Goal: Find specific page/section: Find specific page/section

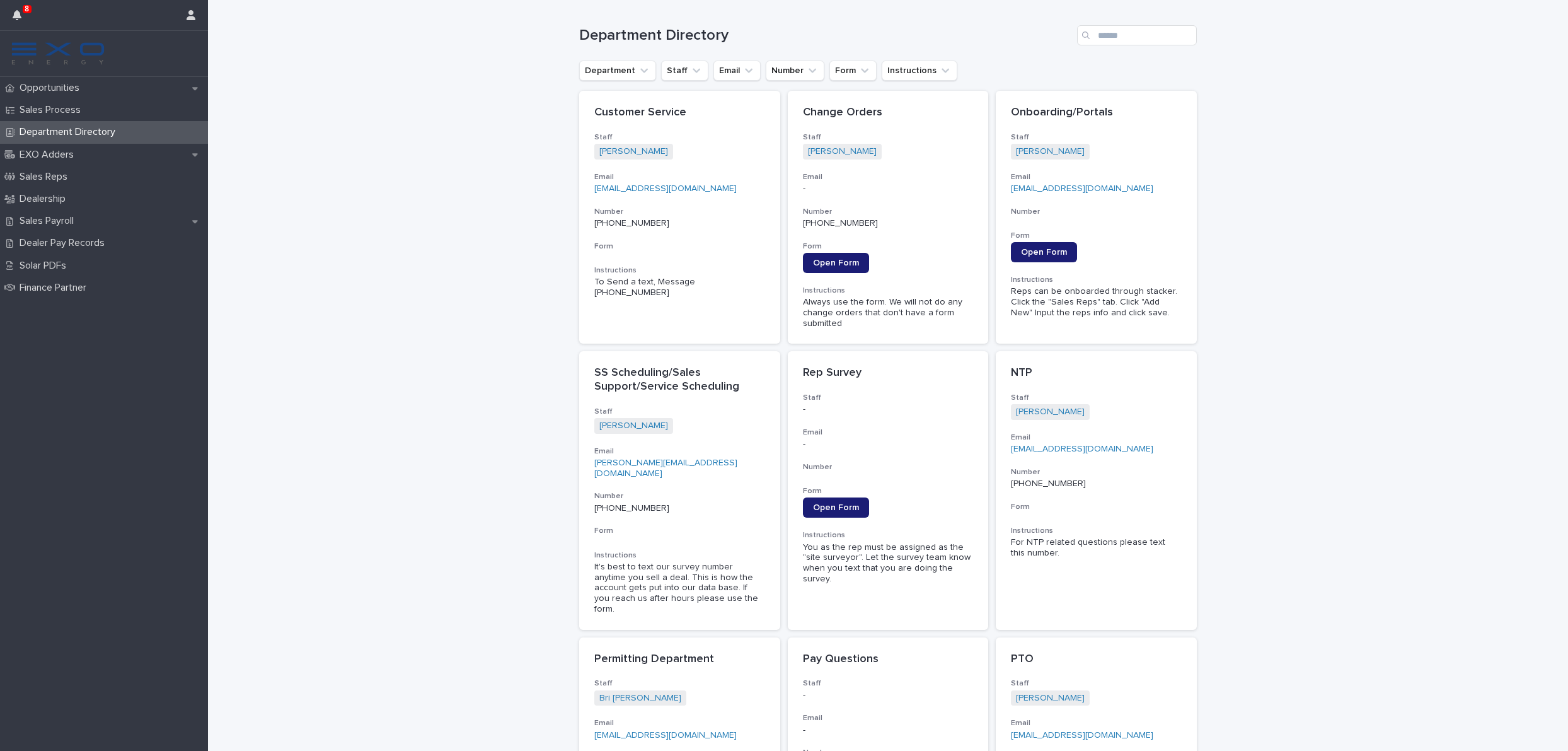
scroll to position [747, 0]
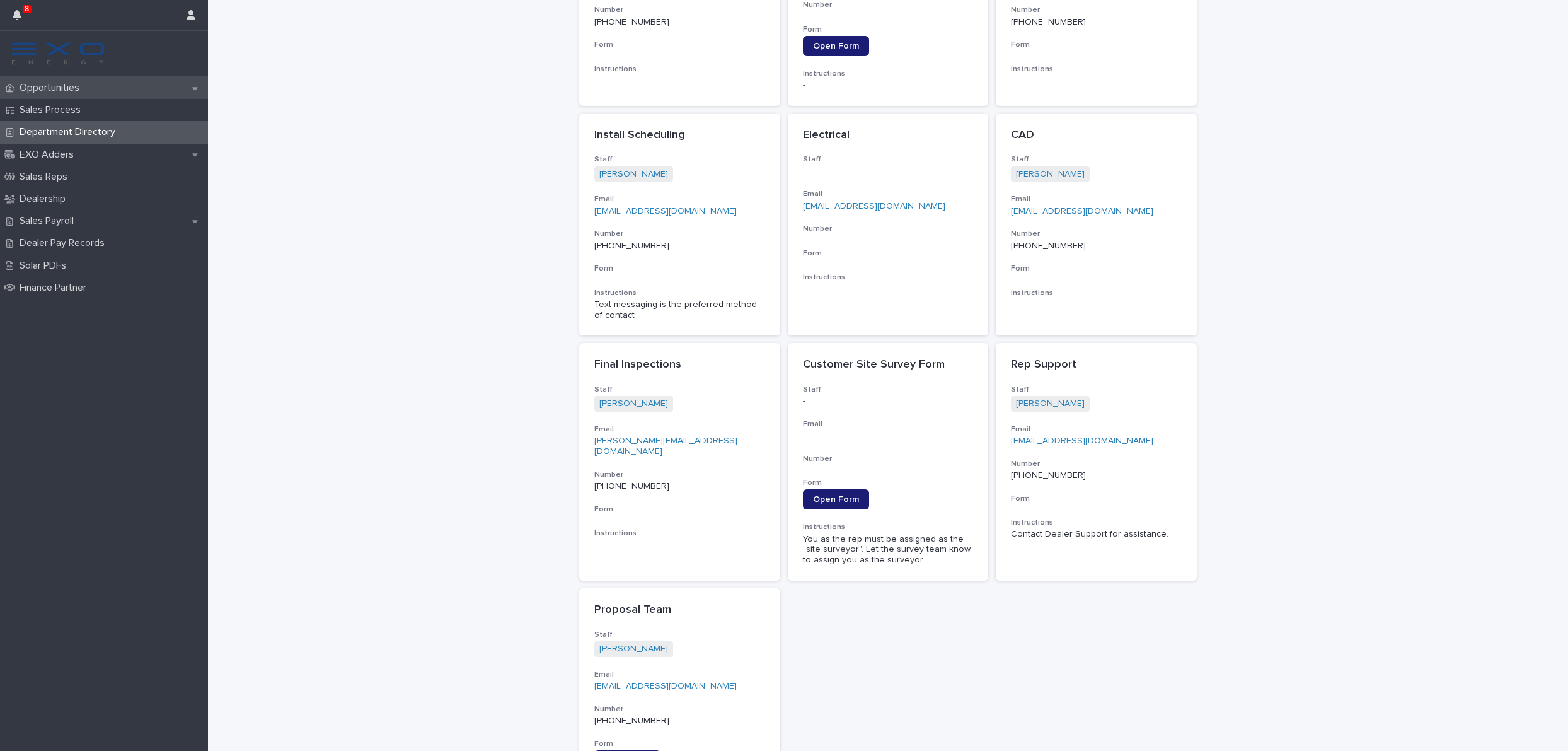
click at [116, 94] on div "Opportunities" at bounding box center [104, 88] width 208 height 23
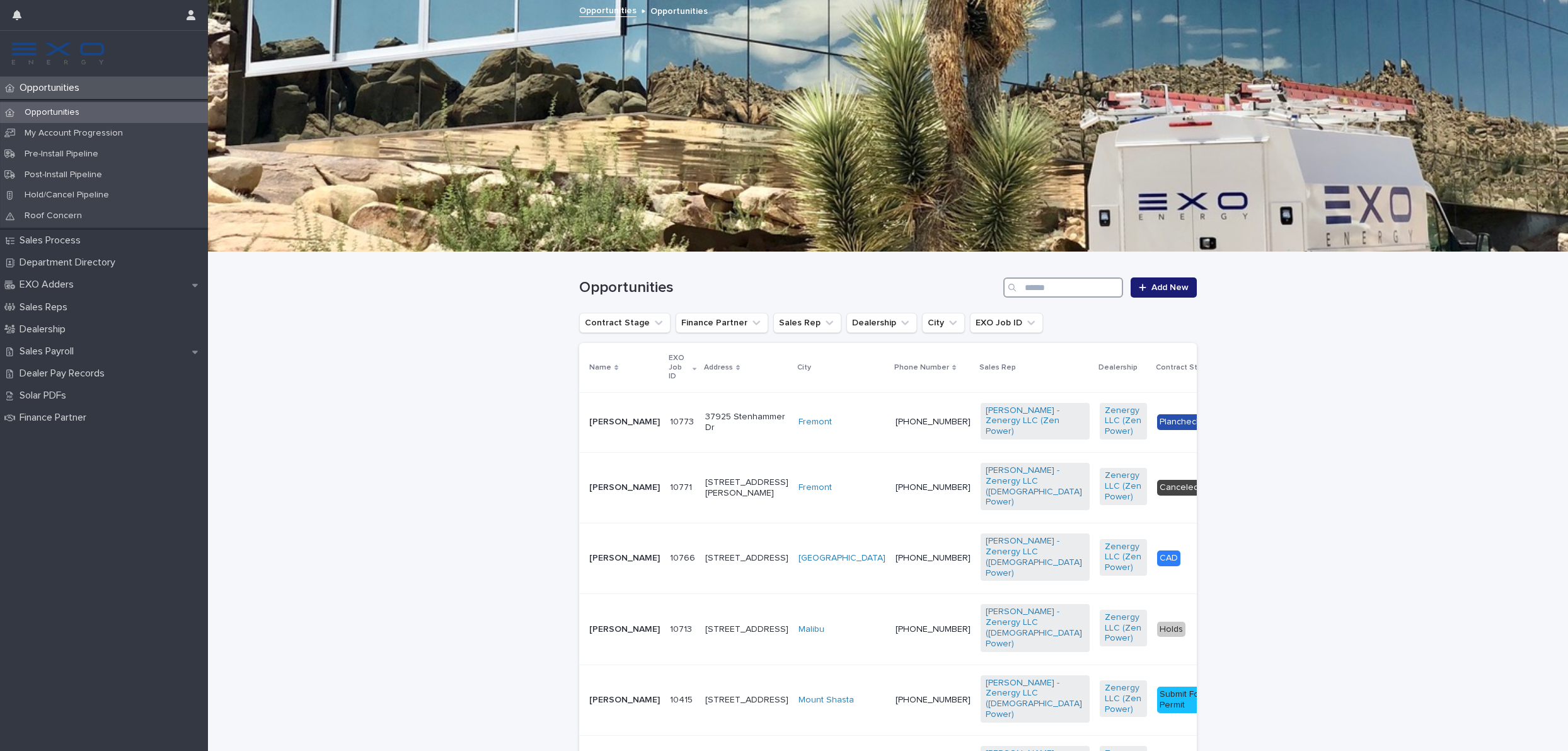
click at [1061, 288] on input "Search" at bounding box center [1063, 288] width 120 height 21
click at [1053, 293] on input "Search" at bounding box center [1063, 288] width 120 height 21
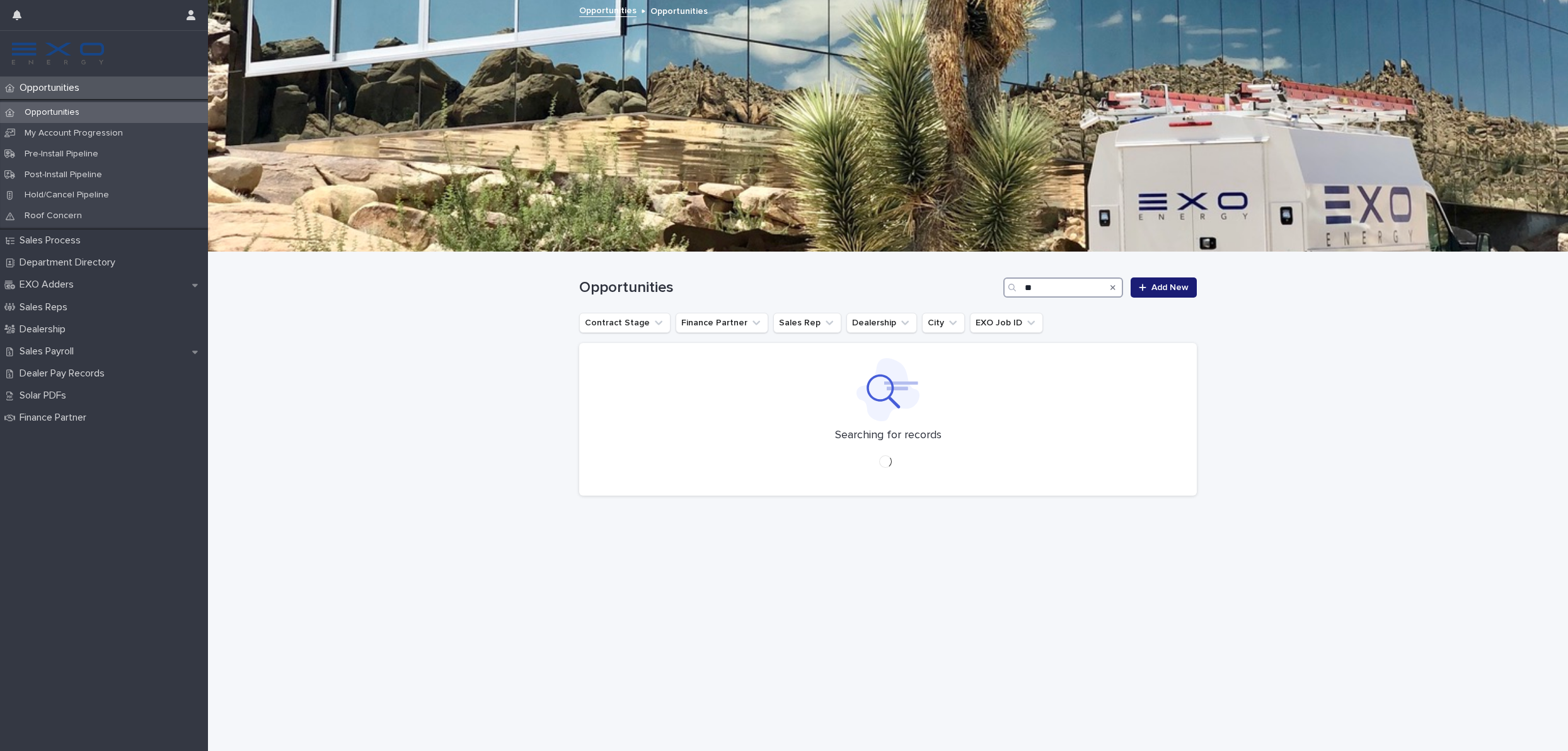
type input "*"
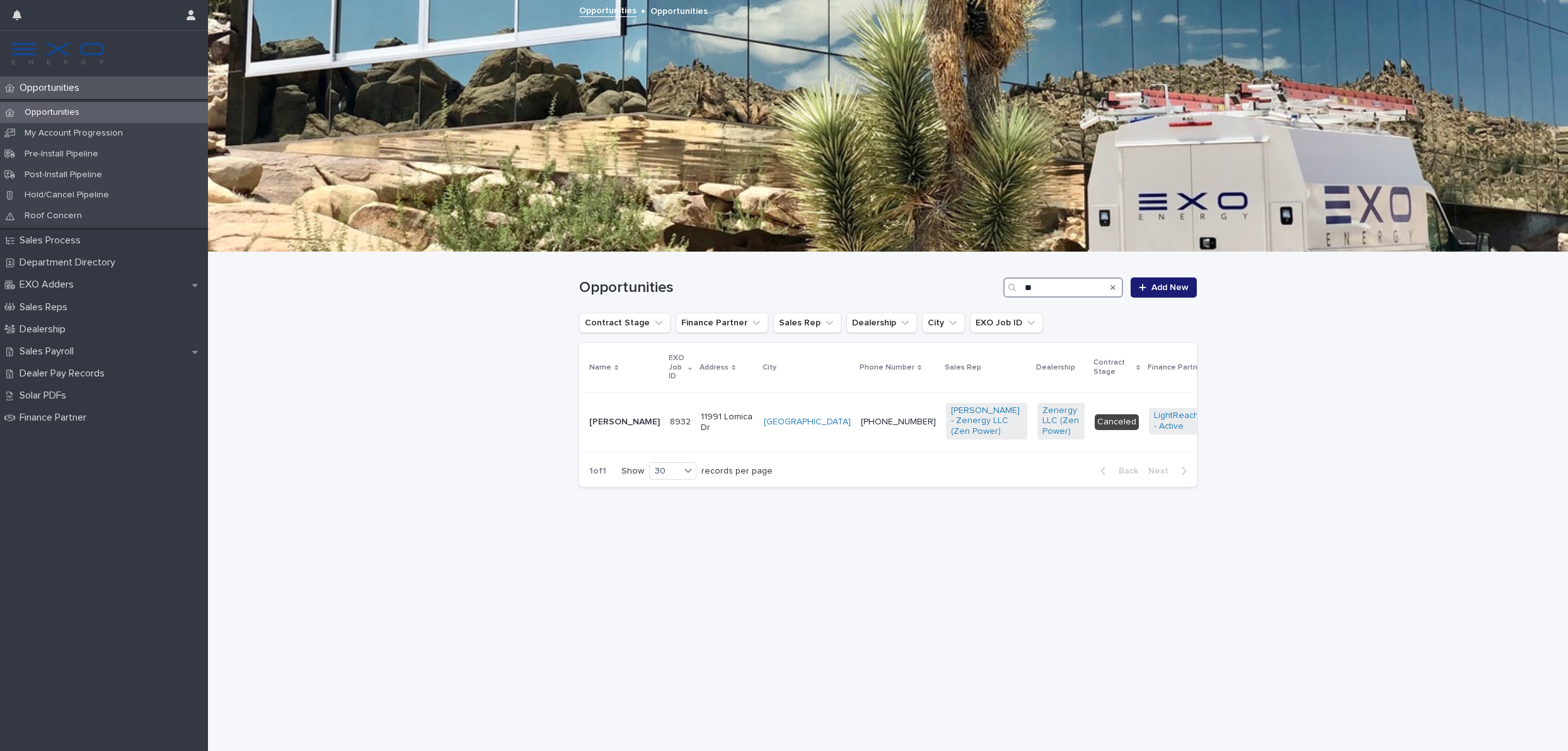
type input "*"
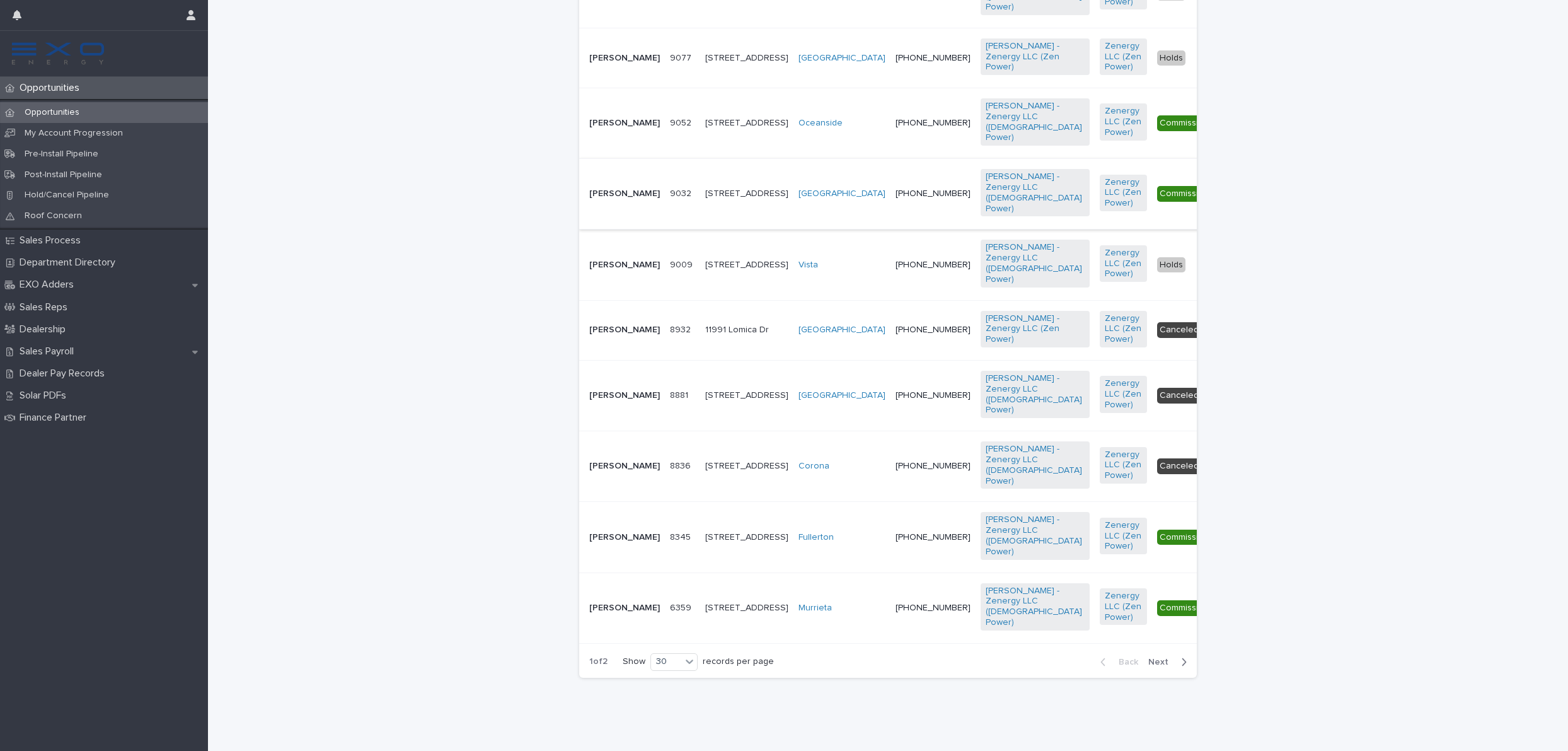
scroll to position [2332, 0]
click at [1167, 667] on button "Next" at bounding box center [1170, 662] width 53 height 11
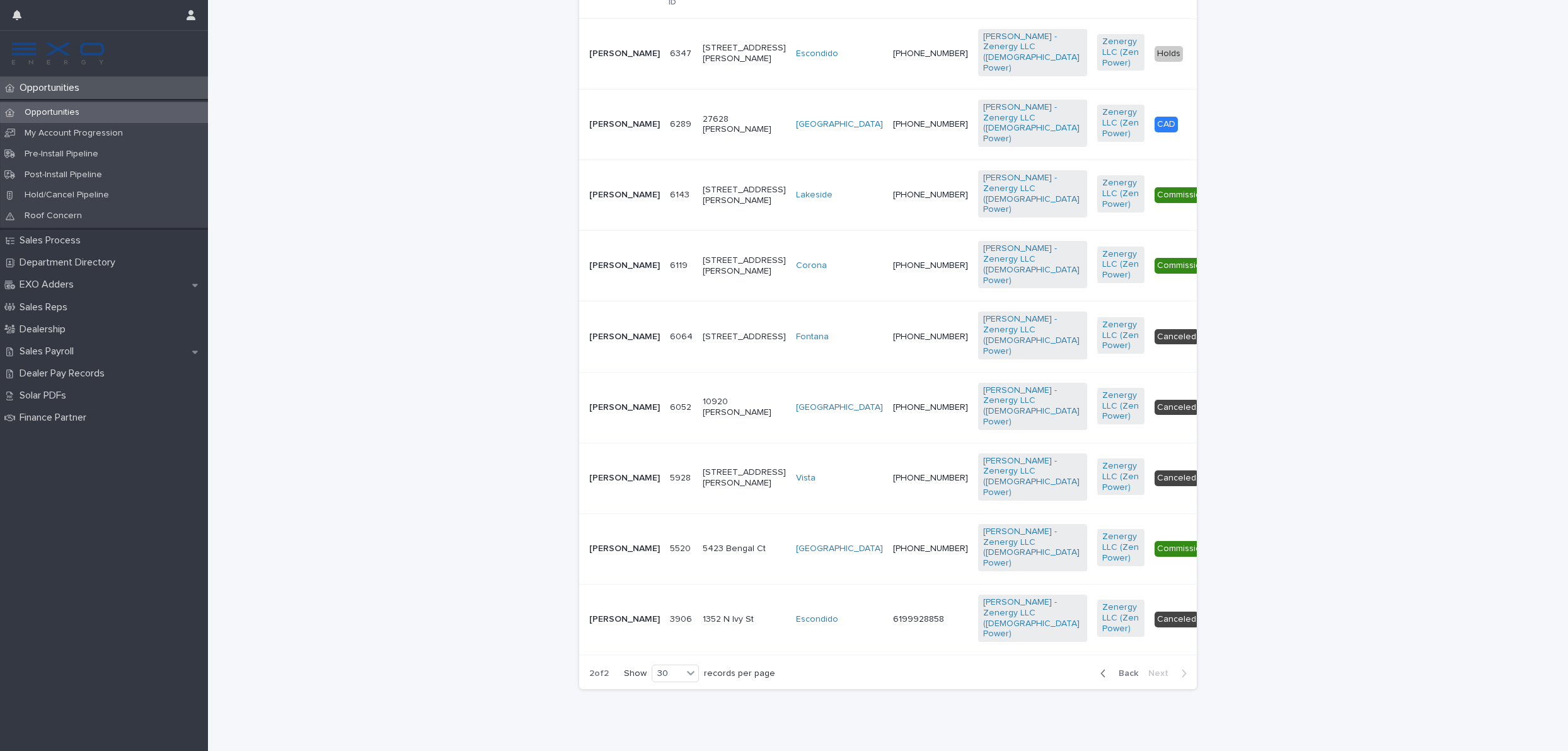
scroll to position [374, 0]
